Goal: Information Seeking & Learning: Find specific fact

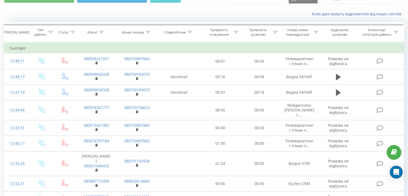
click at [135, 11] on div "Коли дані можуть відрізнятися вiд інших систем" at bounding box center [203, 14] width 407 height 13
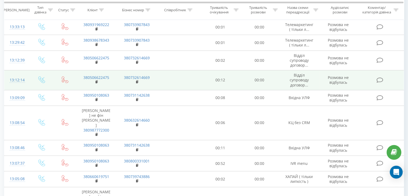
scroll to position [352, 0]
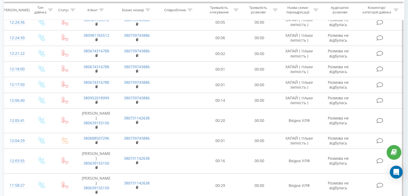
scroll to position [394, 0]
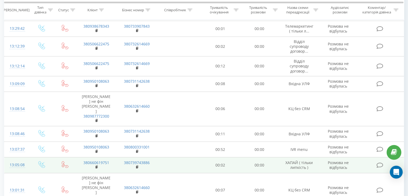
scroll to position [352, 0]
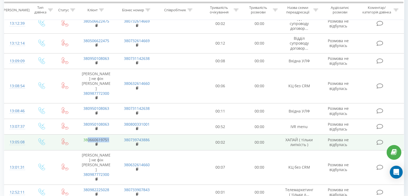
drag, startPoint x: 111, startPoint y: 119, endPoint x: 88, endPoint y: 121, distance: 22.9
click at [88, 134] on td "380660619751" at bounding box center [96, 142] width 40 height 16
copy link "0660619751"
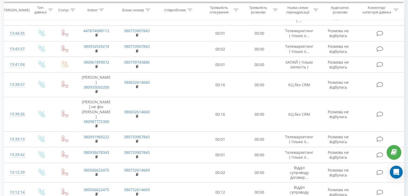
scroll to position [191, 0]
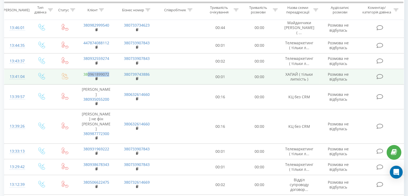
drag, startPoint x: 111, startPoint y: 63, endPoint x: 87, endPoint y: 65, distance: 23.9
click at [87, 69] on td "380961899072" at bounding box center [96, 77] width 40 height 16
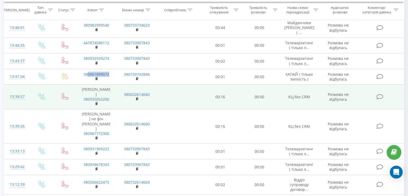
copy link "0961899072"
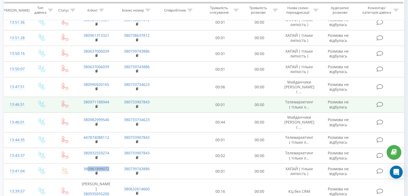
scroll to position [84, 0]
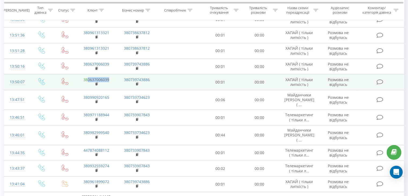
drag, startPoint x: 112, startPoint y: 77, endPoint x: 87, endPoint y: 80, distance: 24.6
click at [87, 80] on td "380637006039" at bounding box center [96, 82] width 40 height 16
copy link "0637006039"
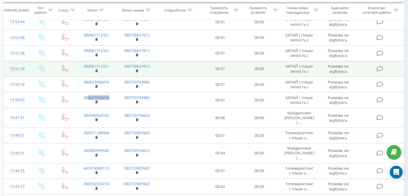
scroll to position [57, 0]
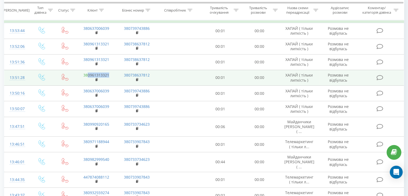
drag, startPoint x: 108, startPoint y: 73, endPoint x: 87, endPoint y: 74, distance: 20.7
click at [87, 74] on td "380961313321" at bounding box center [96, 78] width 40 height 16
copy link "0961313321"
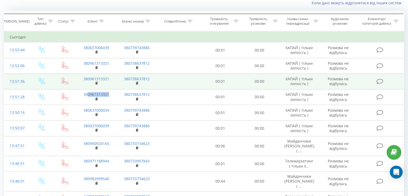
scroll to position [30, 0]
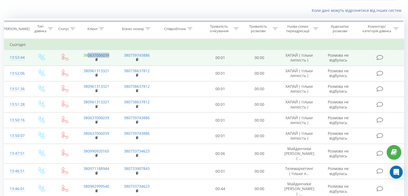
drag, startPoint x: 112, startPoint y: 55, endPoint x: 88, endPoint y: 53, distance: 23.9
click at [88, 53] on td "380637006039" at bounding box center [96, 58] width 40 height 16
copy link "0637006039"
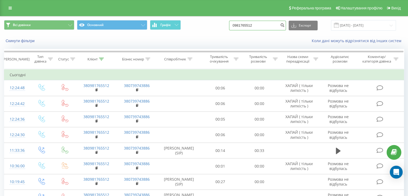
drag, startPoint x: 214, startPoint y: 17, endPoint x: 162, endPoint y: 19, distance: 52.6
click at [162, 19] on div "Всі дзвінки Основний Графік 0981765512 Експорт .csv .xls .xlsx 20.05.2025 - 20.…" at bounding box center [203, 25] width 407 height 18
paste input "660619751"
type input "0660619751"
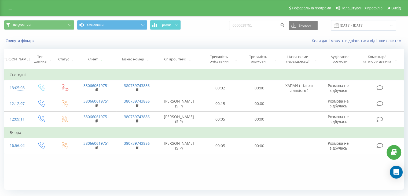
click at [226, 11] on div "Реферальна програма Налаштування профілю Вихід" at bounding box center [204, 8] width 408 height 16
drag, startPoint x: 268, startPoint y: 23, endPoint x: 117, endPoint y: 17, distance: 151.0
click at [117, 17] on div "Всі дзвінки Основний Графік 0660619751 Експорт .csv .xls .xlsx 20.05.2025 - 20.…" at bounding box center [203, 25] width 407 height 18
paste input "961899072"
type input "0961899072"
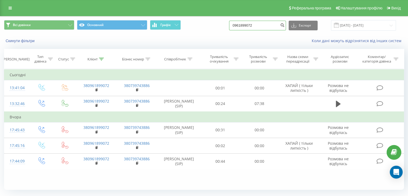
drag, startPoint x: 258, startPoint y: 24, endPoint x: 87, endPoint y: 17, distance: 171.7
click at [96, 20] on div "Всі дзвінки Основний Графік 0961899072 Експорт .csv .xls .xlsx 20.05.2025 - 20.…" at bounding box center [204, 25] width 400 height 10
paste input "637006039"
type input "0637006039"
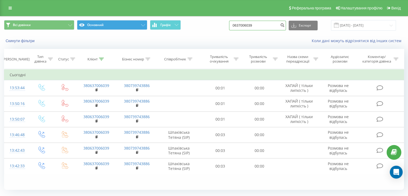
drag, startPoint x: 268, startPoint y: 28, endPoint x: 98, endPoint y: 21, distance: 170.4
click at [99, 23] on div "Всі дзвінки Основний Графік 0637006039 Експорт .csv .xls .xlsx 20.05.2025 - 20.…" at bounding box center [204, 25] width 400 height 10
paste input "961313321"
type input "0961313321"
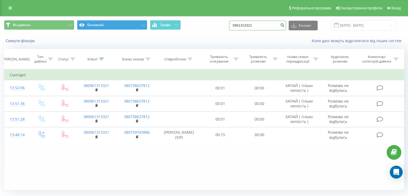
drag, startPoint x: 272, startPoint y: 25, endPoint x: 100, endPoint y: 20, distance: 172.2
click at [102, 22] on div "Всі дзвінки Основний Графік 0961313321 Експорт .csv .xls .xlsx 20.05.2025 - 20.…" at bounding box center [204, 25] width 400 height 10
paste input "637006039"
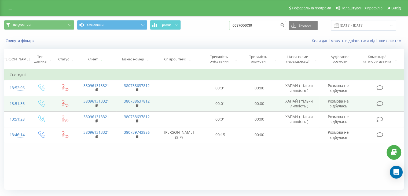
type input "0637006039"
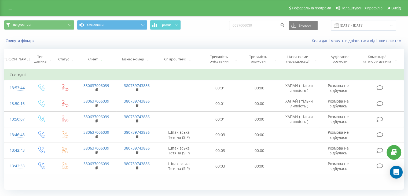
click at [220, 10] on div "Реферальна програма Налаштування профілю Вихід" at bounding box center [204, 8] width 408 height 16
click at [202, 30] on div "Всі дзвінки Основний Графік 0637006039 Експорт .csv .xls .xlsx [DATE] - [DATE]" at bounding box center [203, 25] width 407 height 18
drag, startPoint x: 264, startPoint y: 27, endPoint x: 159, endPoint y: 19, distance: 105.4
click at [159, 19] on div "Всі дзвінки Основний Графік 0637006039 Експорт .csv .xls .xlsx [DATE] - [DATE]" at bounding box center [203, 25] width 407 height 18
paste input "95383981"
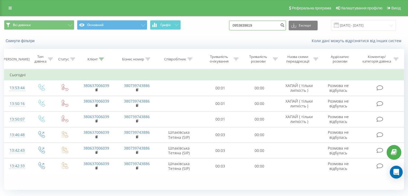
type input "0953839819"
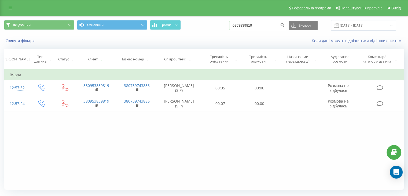
click at [250, 24] on input "0953839819" at bounding box center [257, 26] width 57 height 10
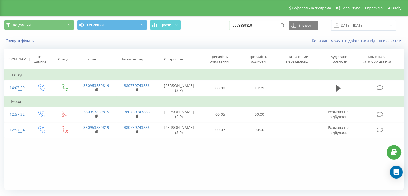
click at [274, 27] on input "0953839819" at bounding box center [257, 26] width 57 height 10
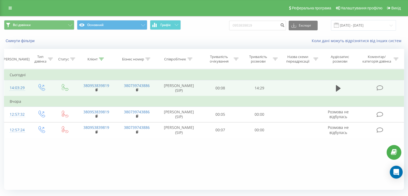
click at [381, 88] on icon at bounding box center [379, 88] width 7 height 6
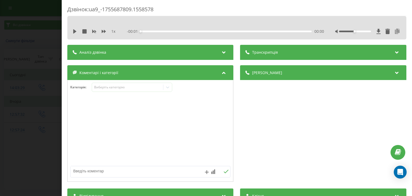
click at [394, 32] on icon at bounding box center [397, 31] width 6 height 5
